Goal: Entertainment & Leisure: Consume media (video, audio)

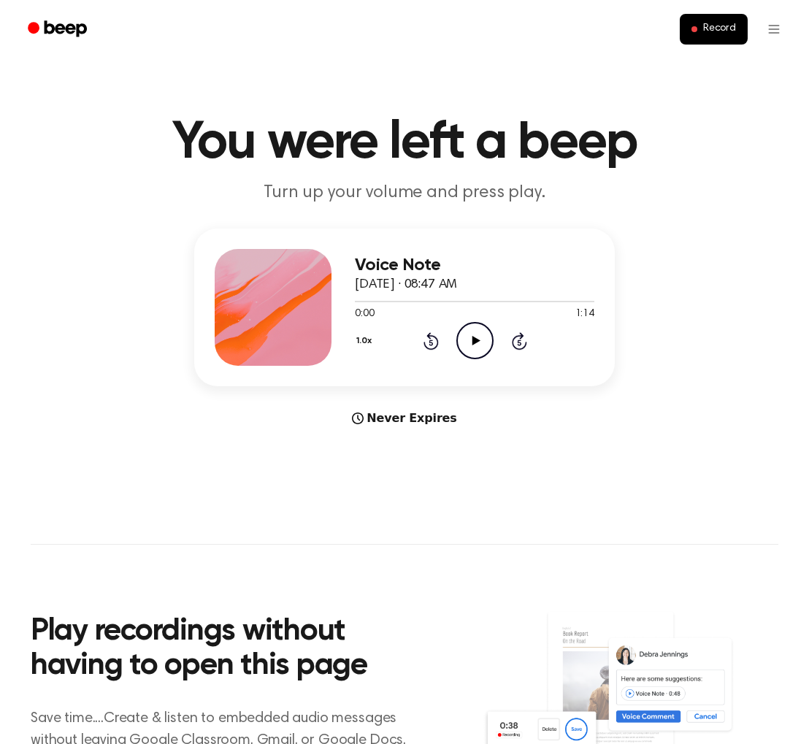
click at [472, 340] on icon at bounding box center [475, 340] width 8 height 9
click at [436, 342] on icon at bounding box center [430, 341] width 15 height 18
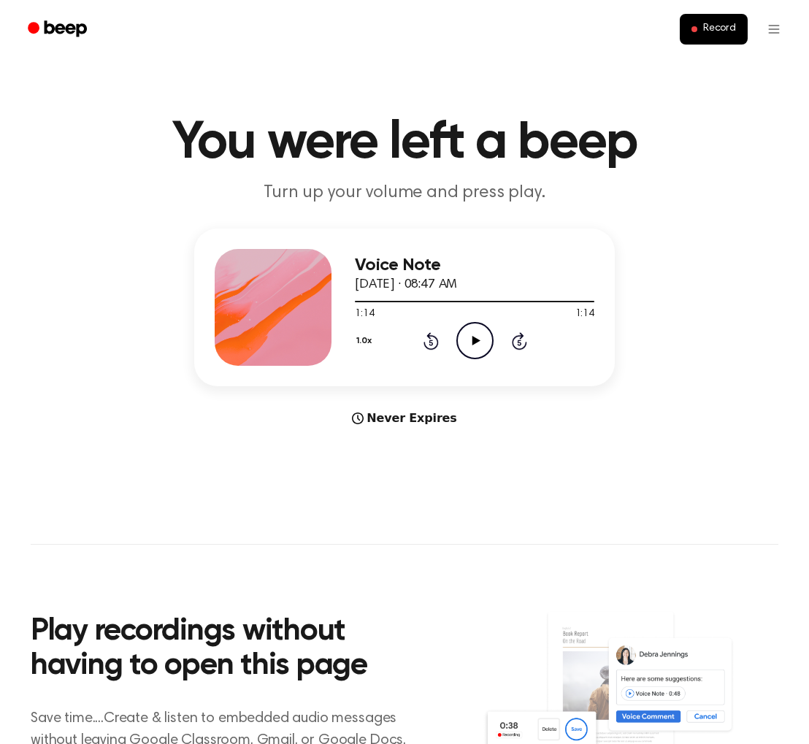
click at [476, 343] on icon "Play Audio" at bounding box center [474, 340] width 37 height 37
click at [477, 341] on icon at bounding box center [475, 340] width 8 height 9
click at [518, 342] on icon at bounding box center [519, 342] width 4 height 6
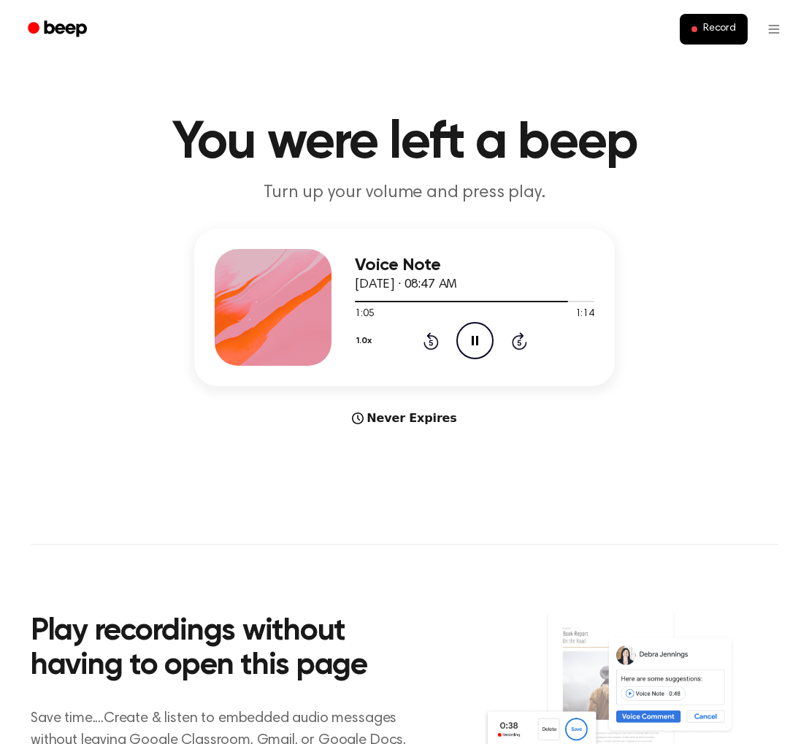
click at [431, 343] on icon "Rewind 5 seconds" at bounding box center [431, 340] width 16 height 19
